Goal: Task Accomplishment & Management: Use online tool/utility

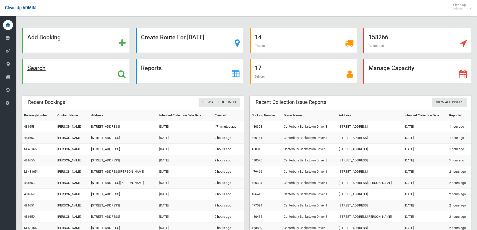
click at [32, 68] on strong "Search" at bounding box center [36, 68] width 18 height 7
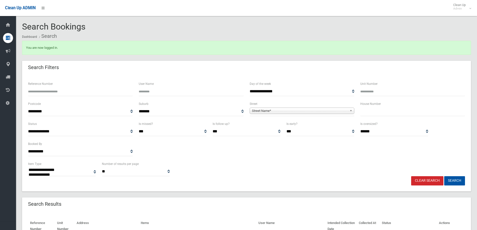
select select
click at [370, 112] on input "text" at bounding box center [413, 111] width 105 height 9
type input "**"
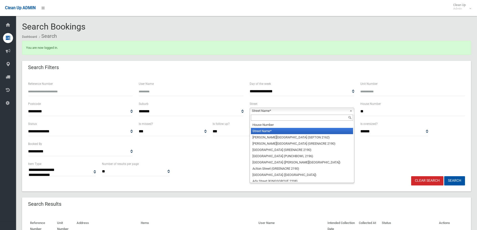
click at [266, 111] on span "Street Name*" at bounding box center [300, 111] width 96 height 6
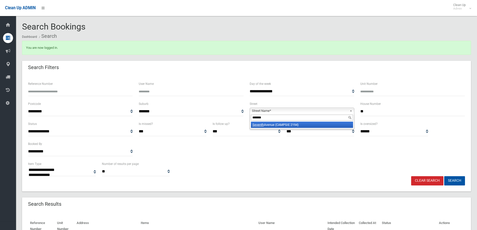
type input "*******"
click at [260, 126] on em "Seventh" at bounding box center [259, 125] width 12 height 4
click at [450, 181] on button "Search" at bounding box center [455, 180] width 21 height 9
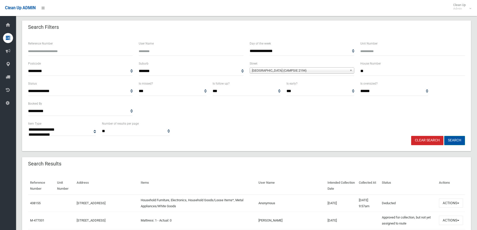
scroll to position [50, 0]
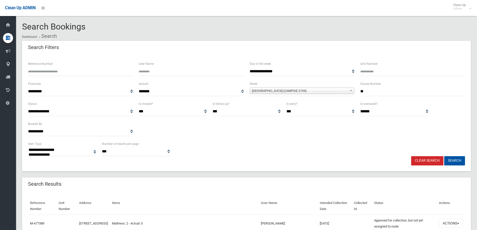
select select
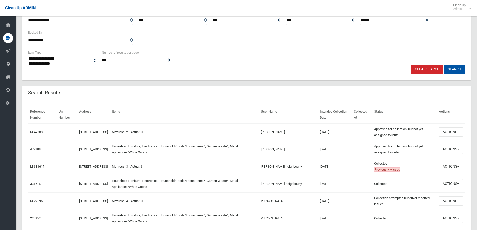
scroll to position [100, 0]
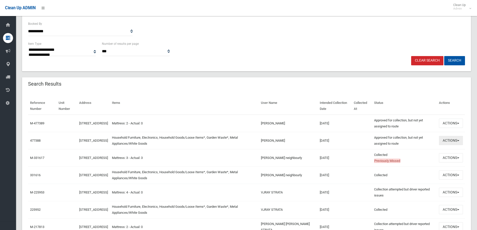
click at [458, 140] on span "button" at bounding box center [459, 140] width 2 height 1
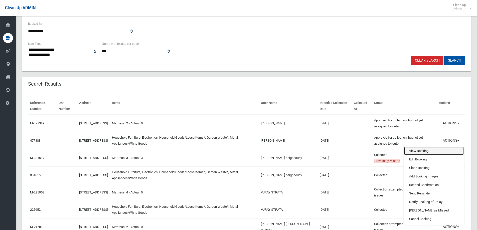
click at [423, 151] on link "View Booking" at bounding box center [435, 151] width 60 height 9
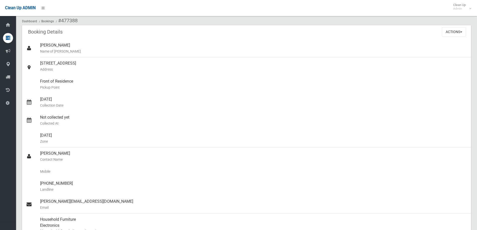
scroll to position [22, 0]
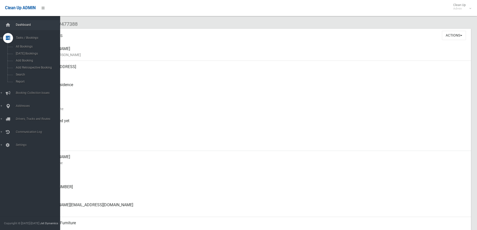
click at [18, 23] on span "Dashboard" at bounding box center [39, 25] width 50 height 4
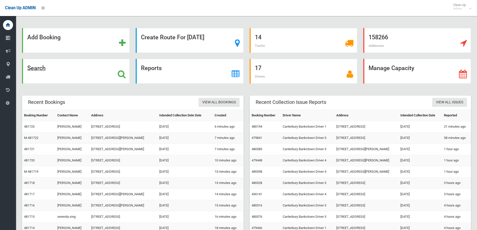
click at [33, 69] on strong "Search" at bounding box center [36, 68] width 18 height 7
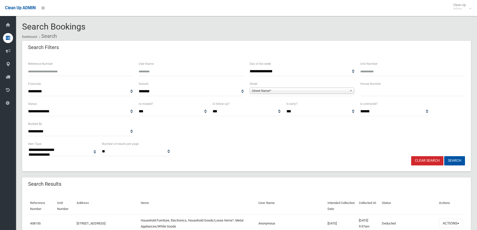
select select
click at [370, 94] on input "text" at bounding box center [413, 91] width 105 height 9
type input "*"
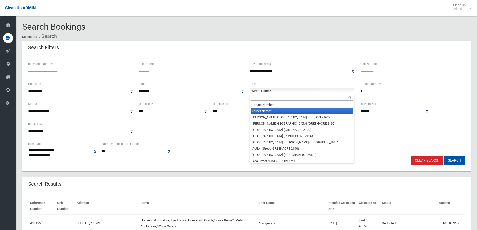
click at [259, 91] on span "Street Name*" at bounding box center [300, 91] width 96 height 6
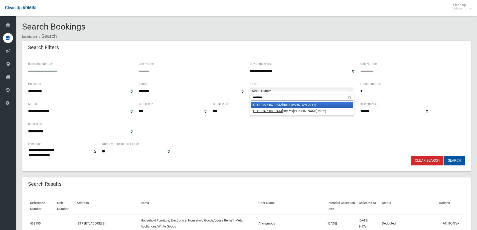
type input "********"
click at [259, 105] on em "Adelaide" at bounding box center [268, 105] width 31 height 4
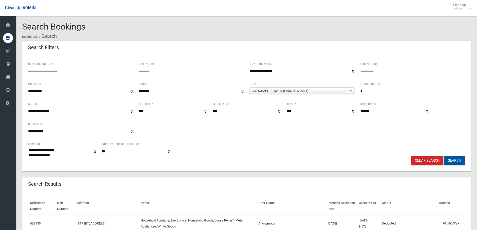
click at [455, 161] on button "Search" at bounding box center [455, 160] width 21 height 9
click at [455, 160] on button "Search" at bounding box center [455, 160] width 21 height 9
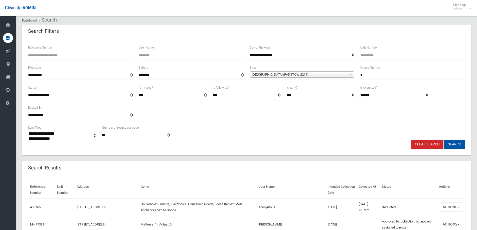
scroll to position [25, 0]
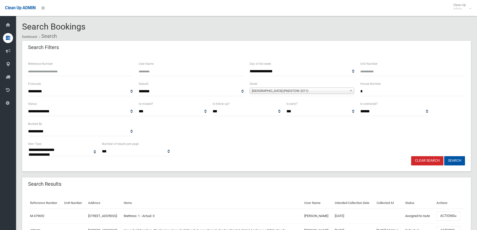
select select
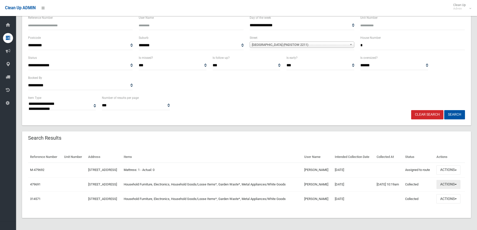
click at [457, 184] on span "button" at bounding box center [456, 184] width 2 height 1
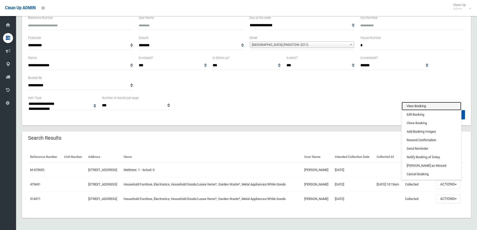
click at [421, 102] on link "View Booking" at bounding box center [432, 106] width 60 height 9
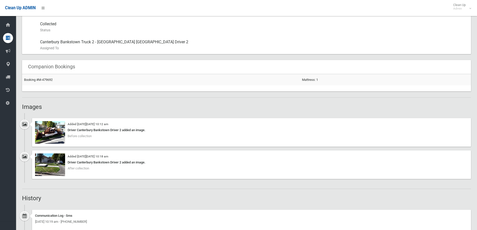
scroll to position [301, 0]
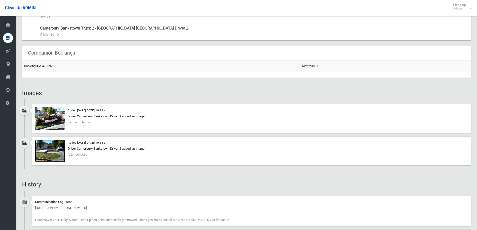
click at [58, 153] on img at bounding box center [50, 151] width 30 height 23
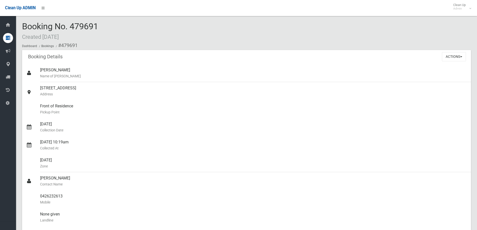
scroll to position [0, 0]
